Goal: Information Seeking & Learning: Learn about a topic

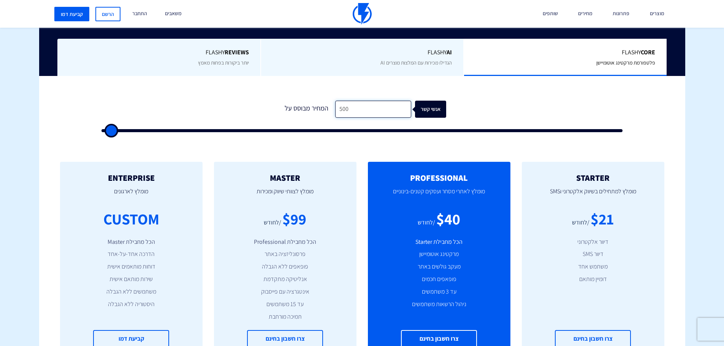
click at [372, 108] on input "500" at bounding box center [373, 109] width 76 height 17
type input "500"
type input "1"
type input "500"
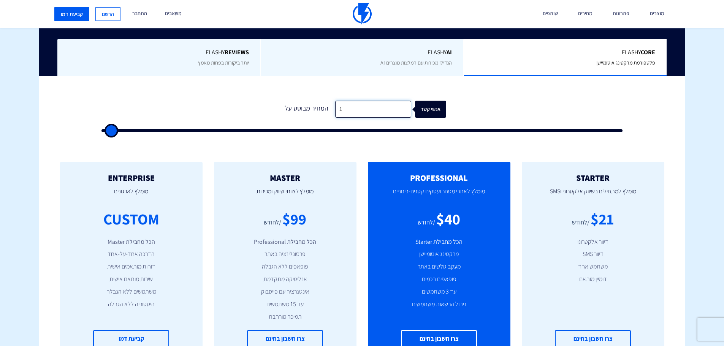
type input "10"
type input "500"
type input "107"
type input "500"
type input "1,078"
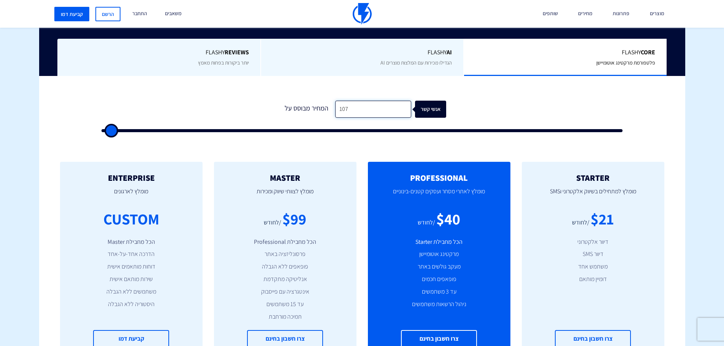
type input "1000"
type input "10,788"
type input "11000"
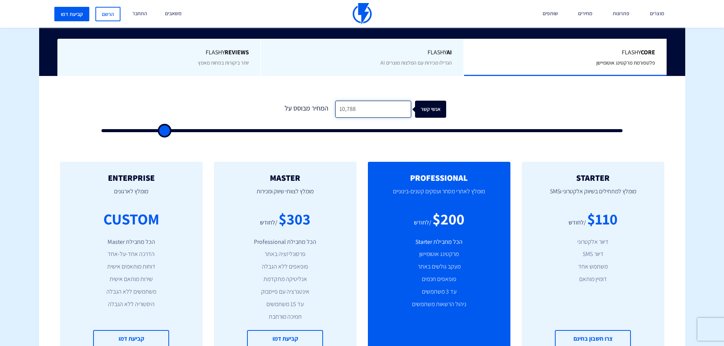
type input "107,883"
type input "100000"
type input "107,883"
